Goal: Task Accomplishment & Management: Manage account settings

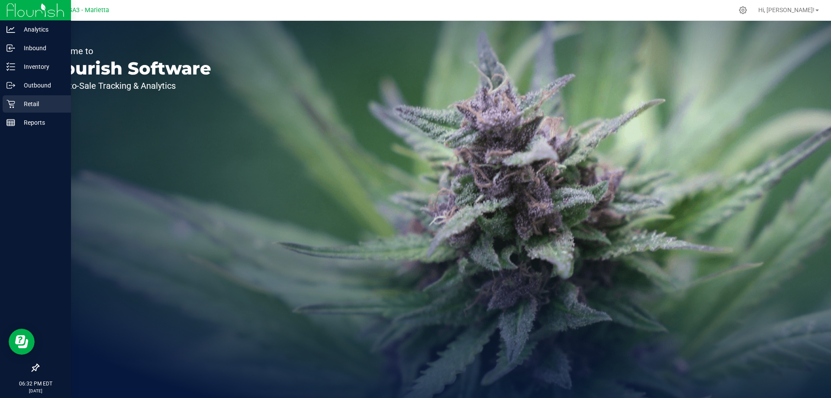
click at [17, 112] on div "Retail" at bounding box center [37, 103] width 68 height 17
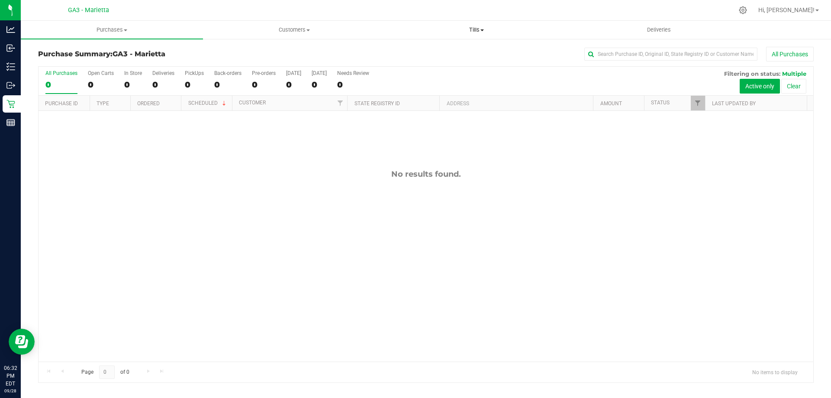
click at [470, 37] on uib-tab-heading "Tills Manage tills Reconcile e-payments" at bounding box center [476, 29] width 181 height 17
click at [464, 53] on li "Manage tills" at bounding box center [476, 52] width 182 height 10
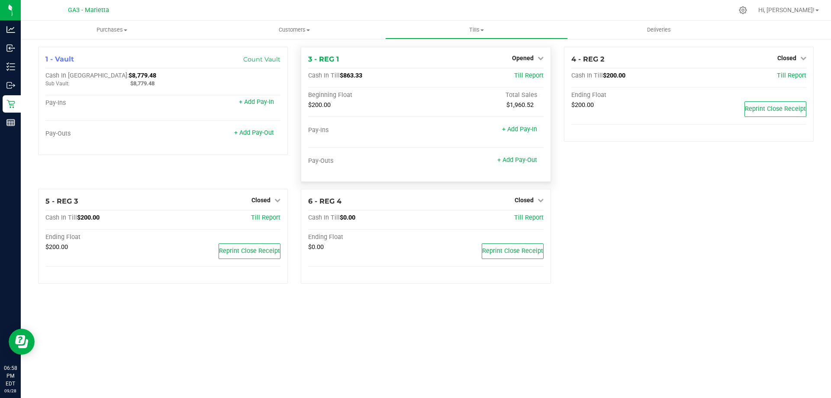
click at [531, 54] on div "Opened" at bounding box center [528, 58] width 32 height 10
click at [531, 63] on div "Opened" at bounding box center [528, 58] width 32 height 10
click at [531, 62] on div "Opened" at bounding box center [528, 58] width 32 height 10
click at [536, 59] on link "Opened" at bounding box center [528, 58] width 32 height 7
click at [533, 77] on link "Close Till" at bounding box center [523, 76] width 23 height 7
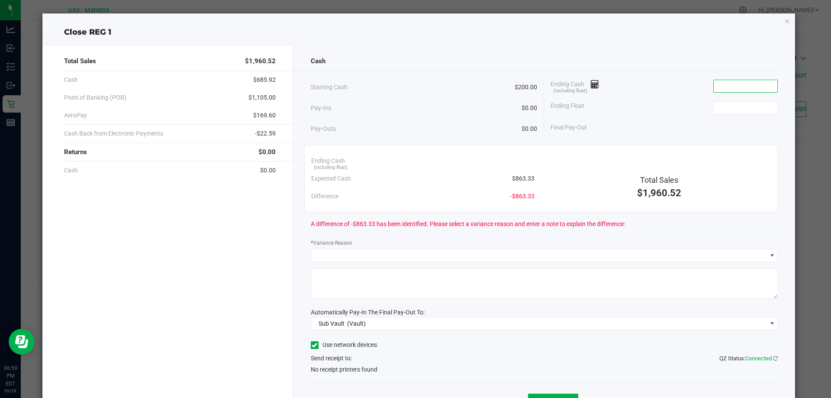
click at [715, 88] on input at bounding box center [746, 86] width 64 height 12
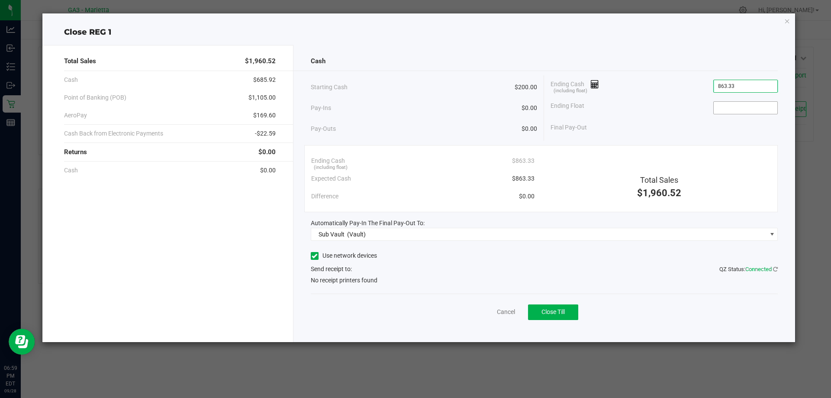
type input "$863.33"
click at [728, 105] on input at bounding box center [746, 108] width 64 height 12
type input "$200.00"
click at [335, 254] on label "Use network devices" at bounding box center [344, 255] width 66 height 9
click at [0, 0] on input "Use network devices" at bounding box center [0, 0] width 0 height 0
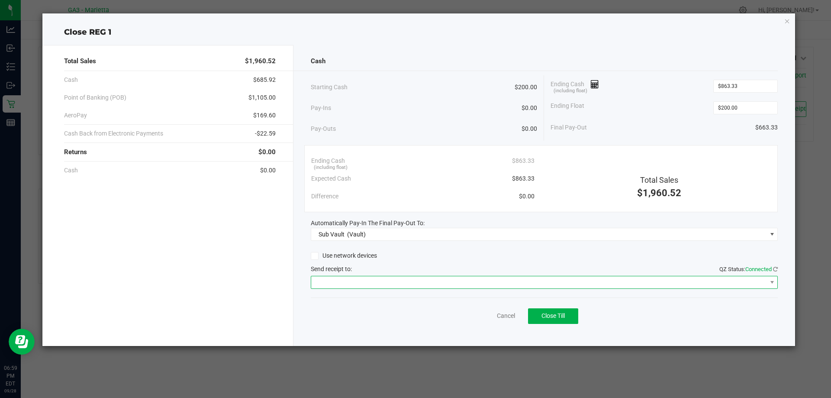
click at [365, 285] on span at bounding box center [539, 282] width 456 height 12
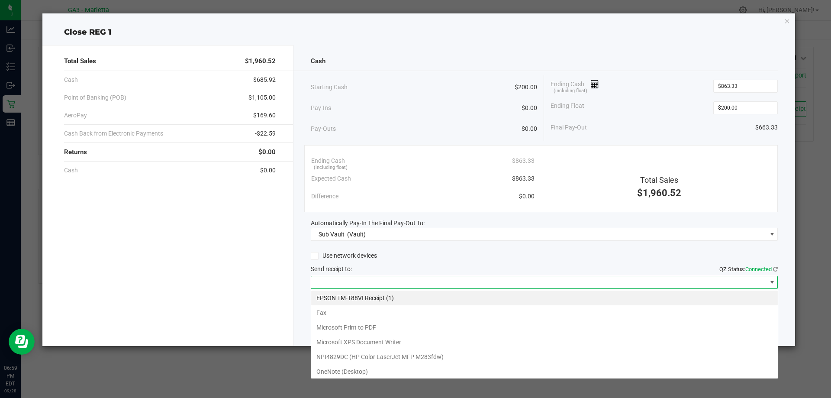
scroll to position [13, 467]
click at [366, 294] on \(1\) "EPSON TM-T88VI Receipt (1)" at bounding box center [544, 297] width 467 height 15
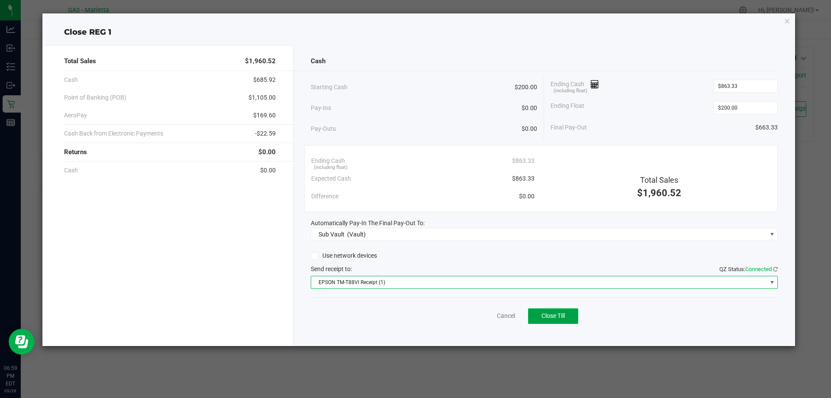
click at [553, 319] on span "Close Till" at bounding box center [552, 315] width 23 height 7
